Goal: Information Seeking & Learning: Find specific fact

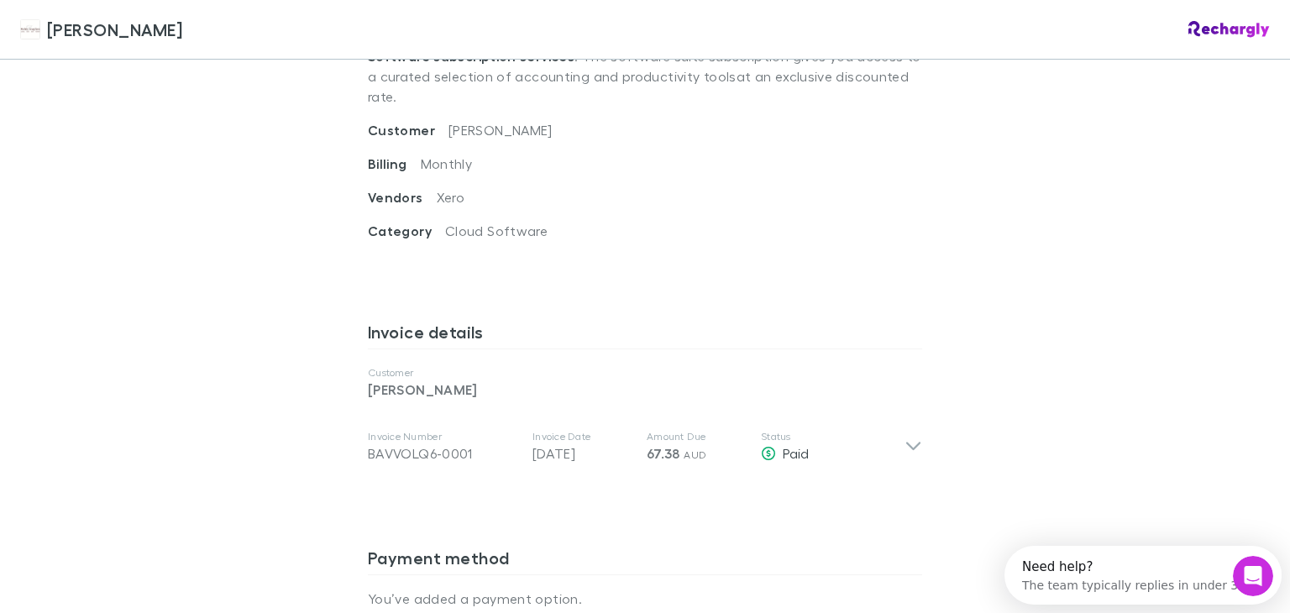
scroll to position [672, 0]
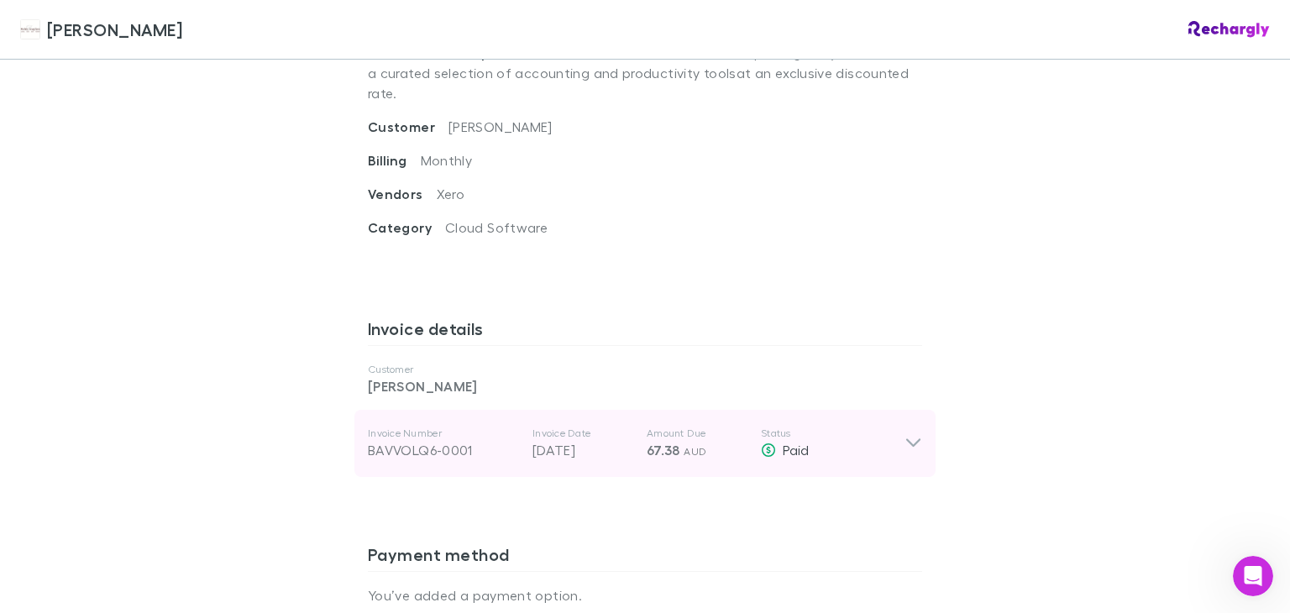
click at [906, 439] on icon at bounding box center [913, 443] width 14 height 8
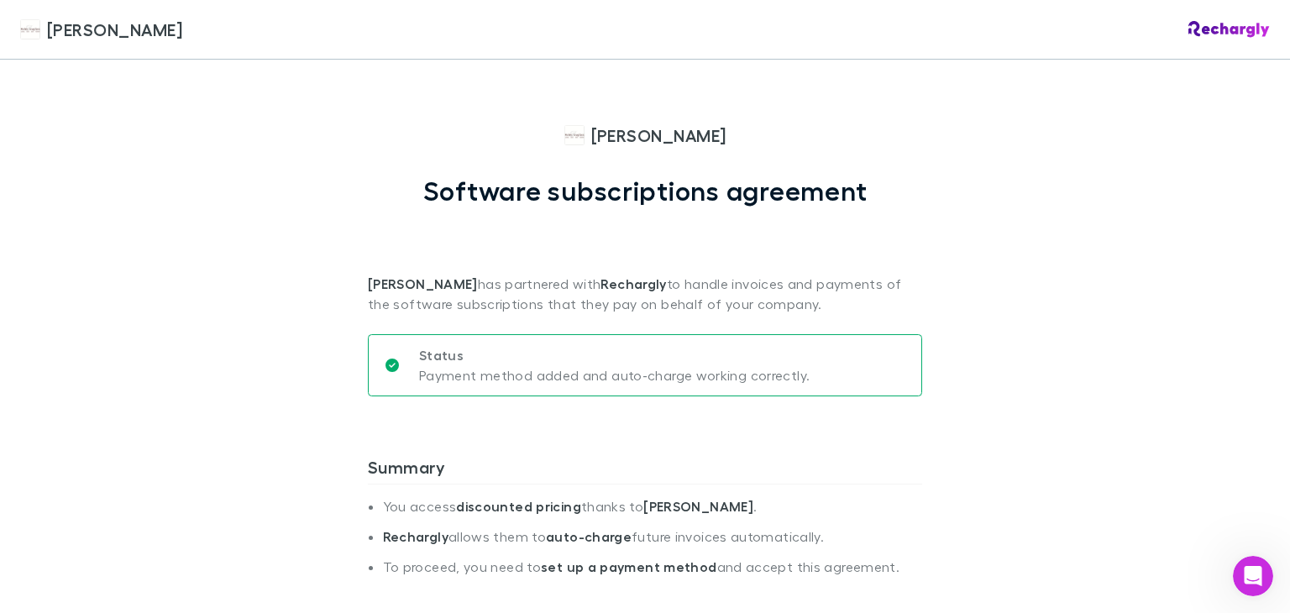
scroll to position [0, 0]
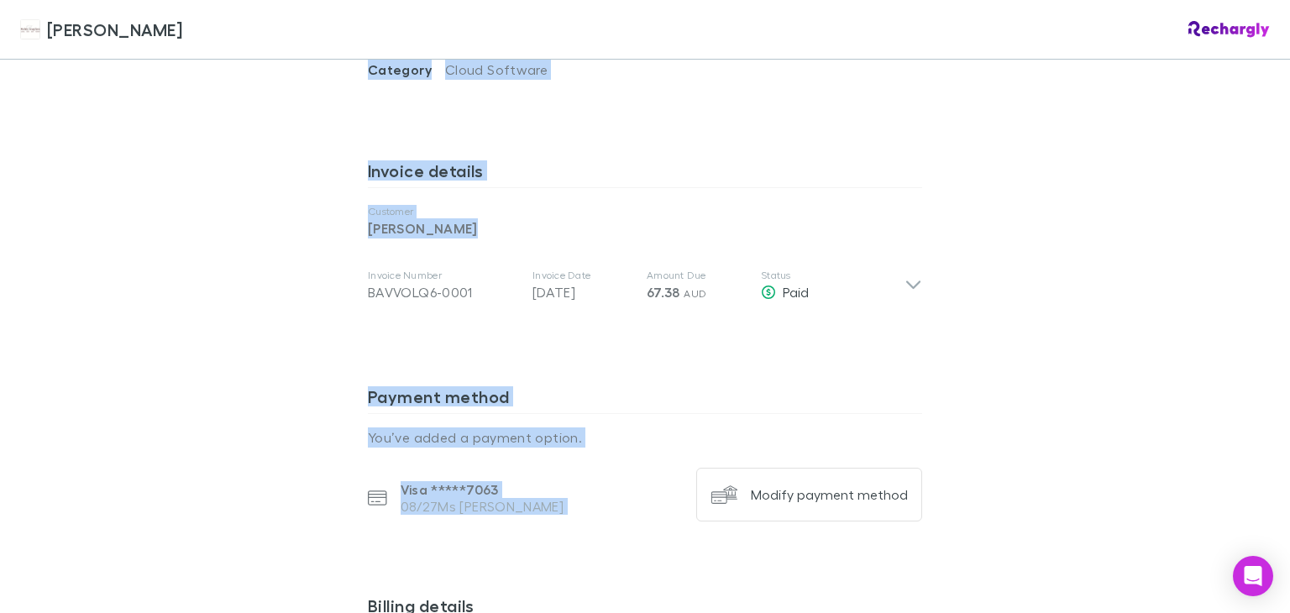
scroll to position [840, 0]
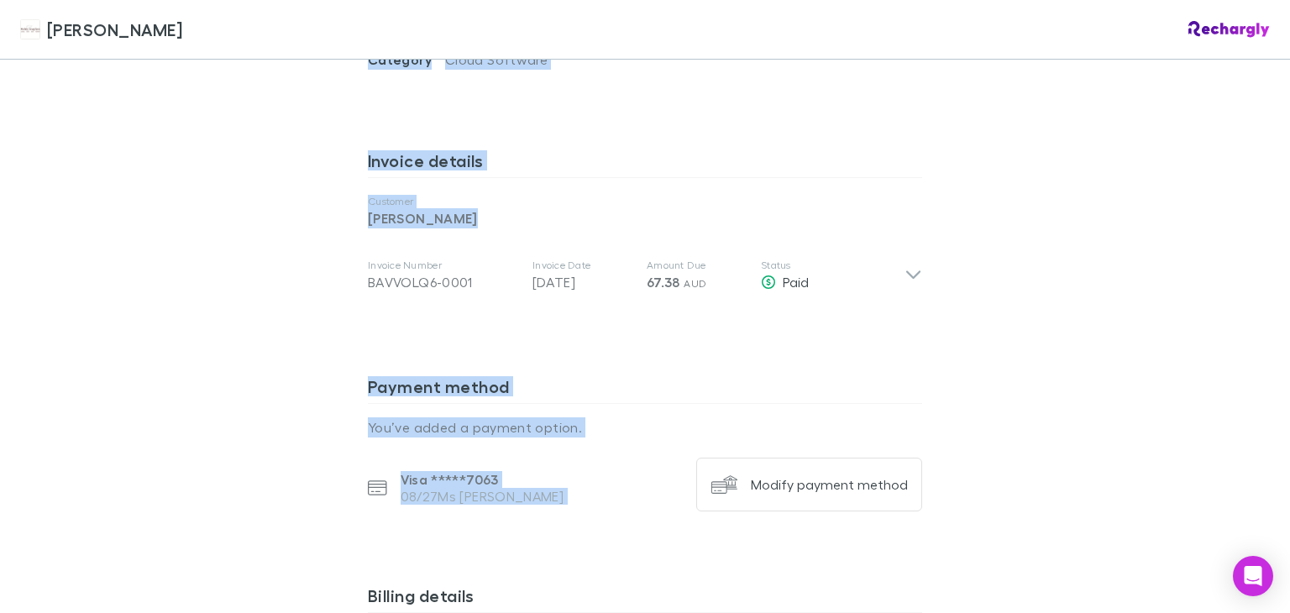
drag, startPoint x: 547, startPoint y: 139, endPoint x: 958, endPoint y: 444, distance: 511.6
click at [924, 492] on div "Hales Douglass Software subscriptions agreement Hales Douglass has partnered wi…" at bounding box center [645, 166] width 588 height 1892
click at [1101, 296] on div "Hales Douglass Hales Douglass Software subscriptions agreement Hales Douglass h…" at bounding box center [645, 306] width 1290 height 613
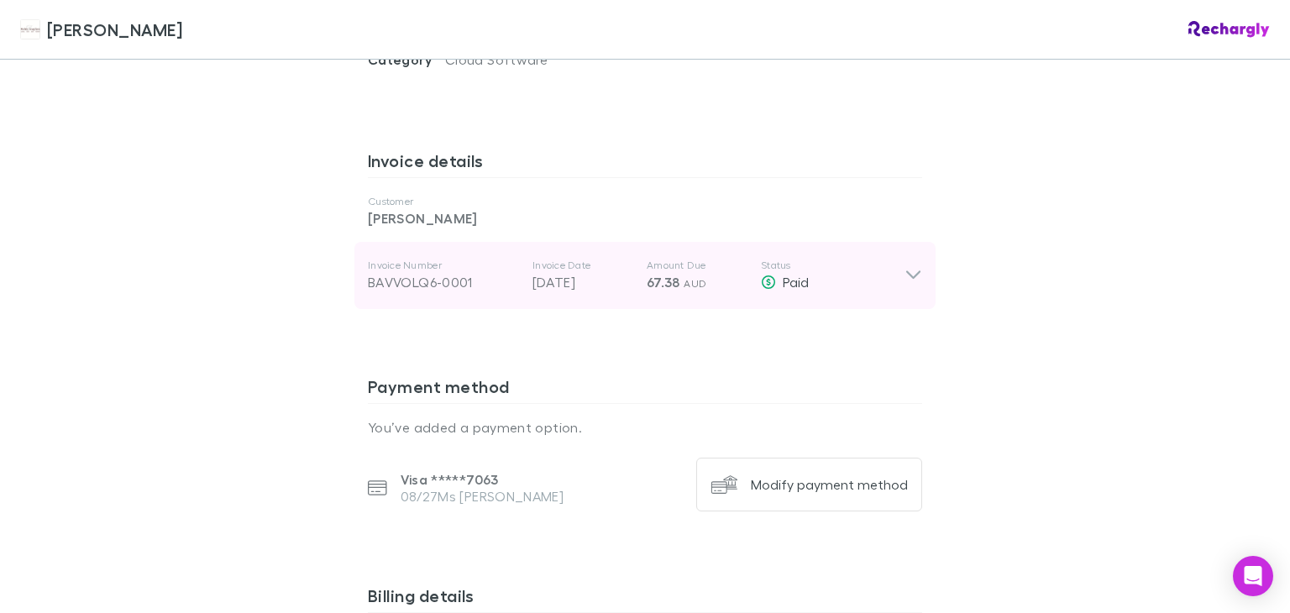
click at [909, 265] on icon at bounding box center [914, 275] width 18 height 20
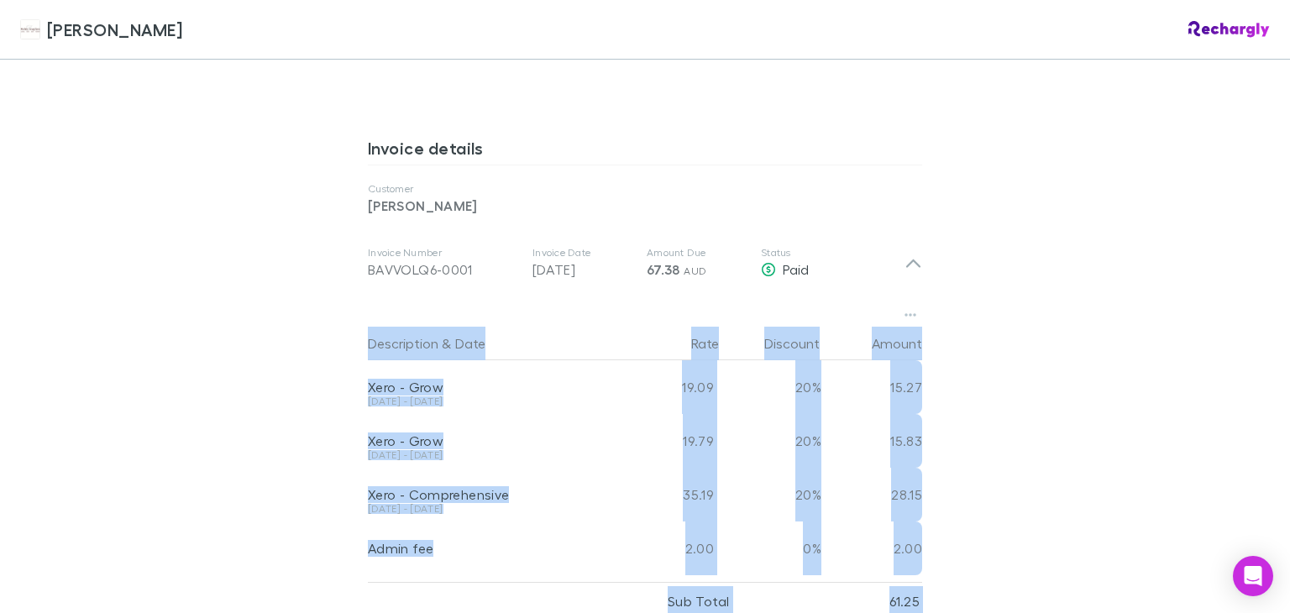
scroll to position [838, 0]
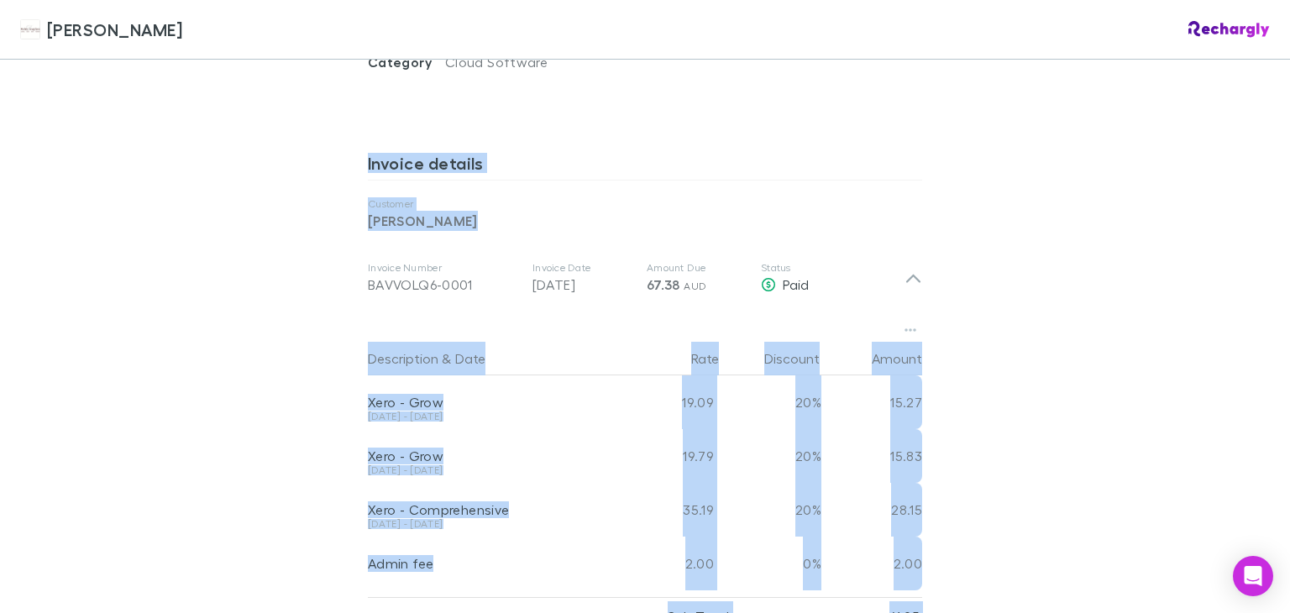
drag, startPoint x: 934, startPoint y: 491, endPoint x: 349, endPoint y: 150, distance: 676.5
click at [349, 150] on div "Hales Douglass Hales Douglass Software subscriptions agreement Hales Douglass h…" at bounding box center [645, 306] width 1290 height 613
copy div "Invoice details Customer Anthony Robert Cove Invoice Number BAVVOLQ6-0001 Invoi…"
click at [548, 412] on div "[DATE] - [DATE]" at bounding box center [490, 421] width 245 height 18
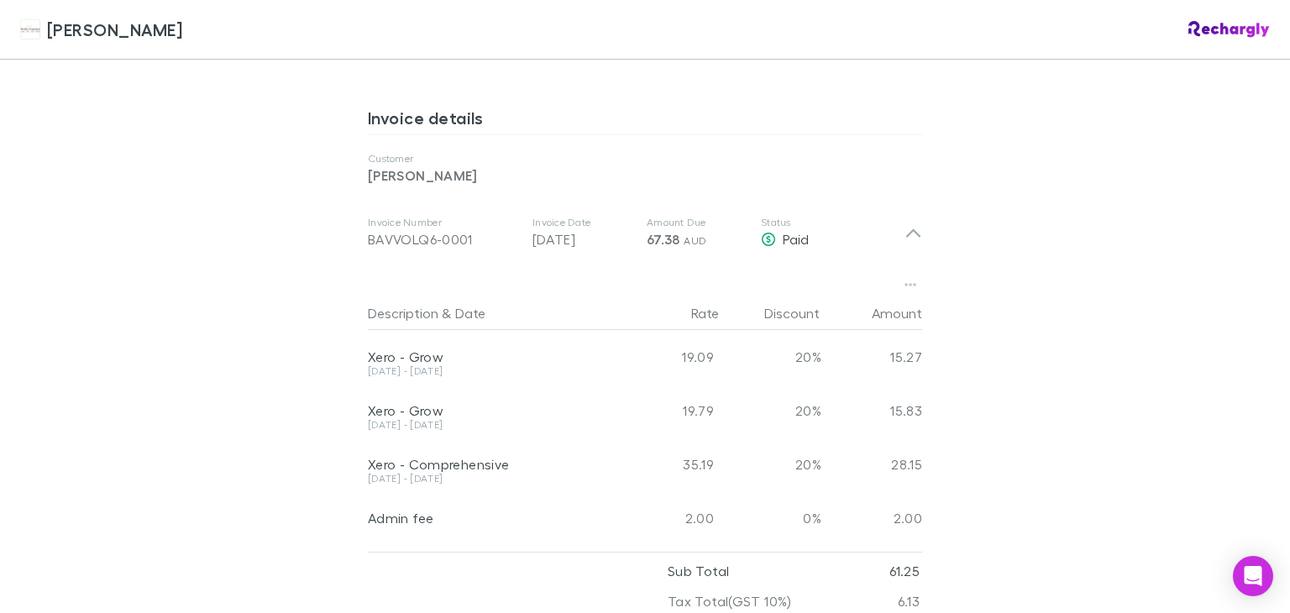
scroll to position [924, 0]
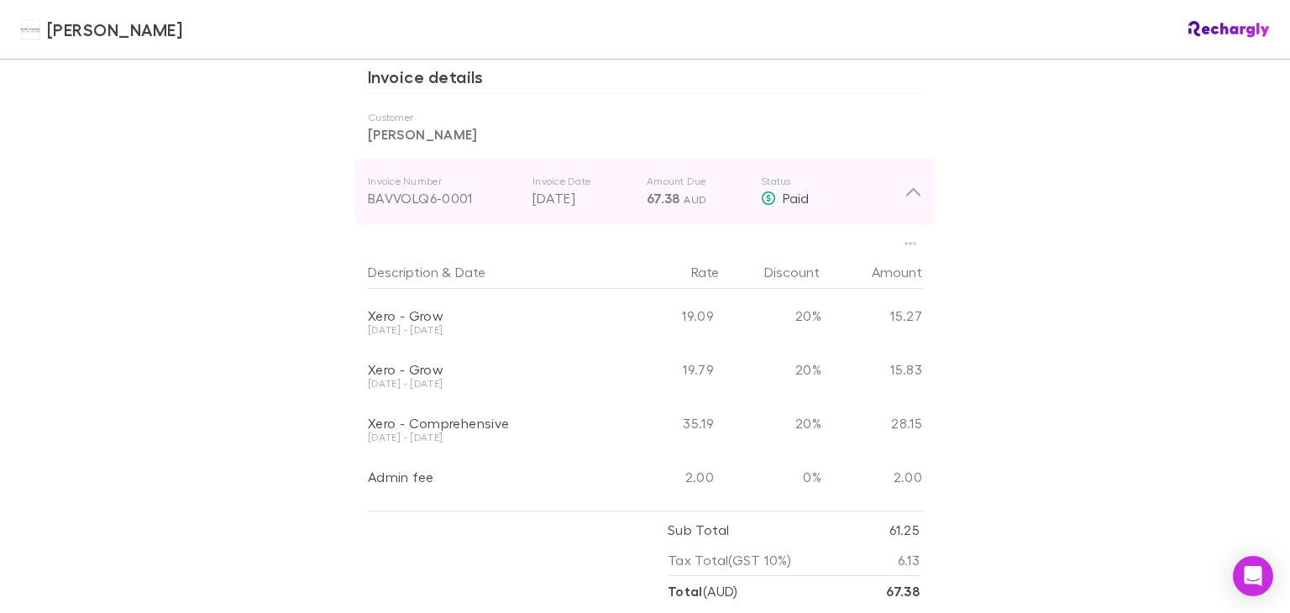
click at [396, 188] on div "BAVVOLQ6-0001" at bounding box center [443, 198] width 151 height 20
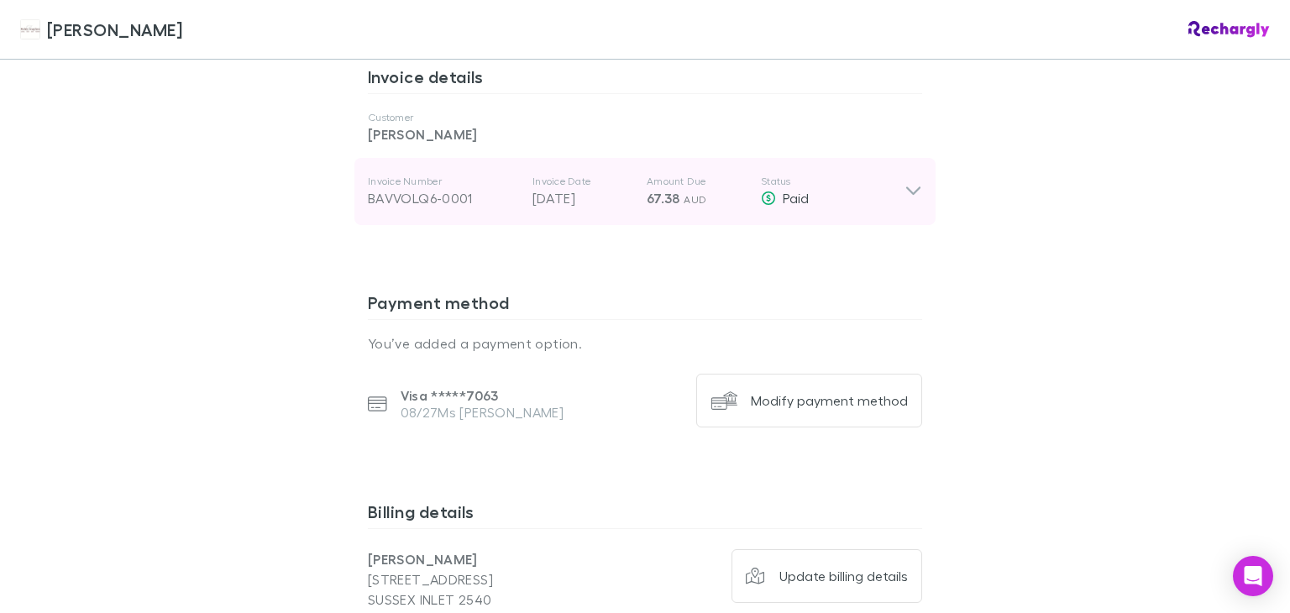
click at [396, 188] on div "BAVVOLQ6-0001" at bounding box center [443, 198] width 151 height 20
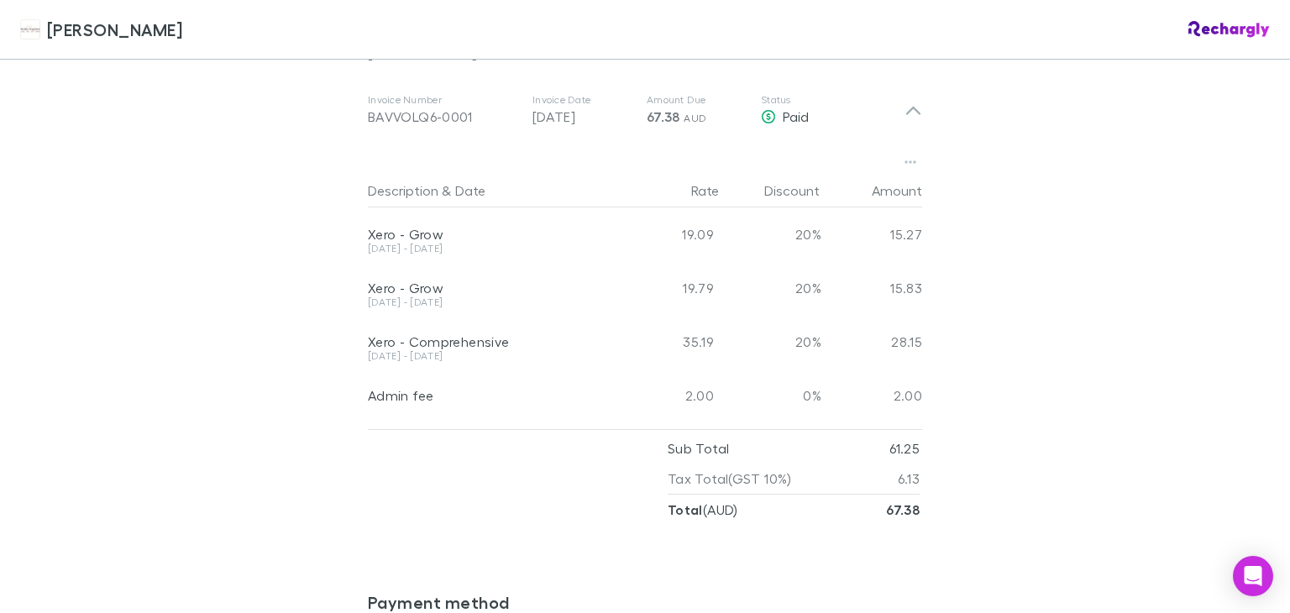
scroll to position [1008, 0]
